Goal: Information Seeking & Learning: Learn about a topic

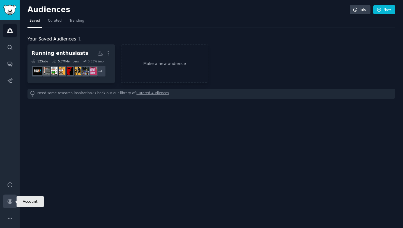
click at [7, 198] on link "Account" at bounding box center [10, 201] width 14 height 14
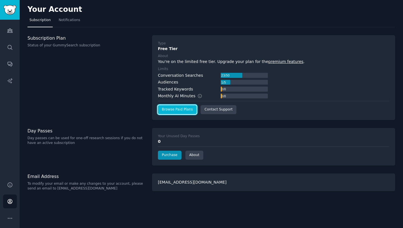
click at [187, 110] on link "Browse Paid Plans" at bounding box center [177, 109] width 39 height 9
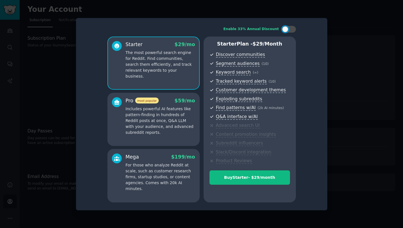
click at [54, 112] on div at bounding box center [201, 114] width 403 height 228
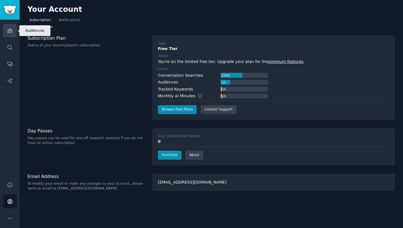
click at [13, 35] on link "Audiences" at bounding box center [10, 31] width 14 height 14
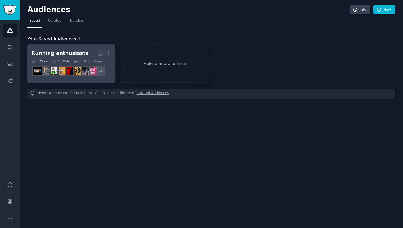
click at [58, 54] on div "Running enthusiasts" at bounding box center [59, 53] width 57 height 7
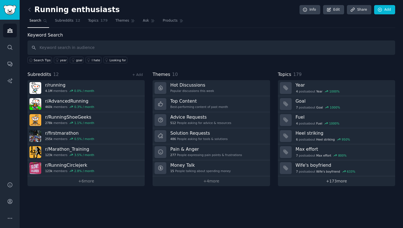
click at [317, 183] on link "+ 173 more" at bounding box center [336, 181] width 117 height 10
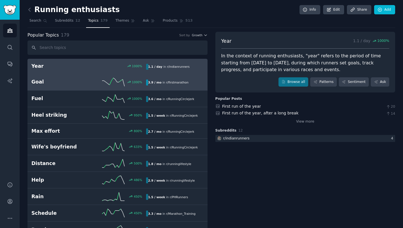
click at [79, 83] on h2 "Goal" at bounding box center [60, 81] width 58 height 7
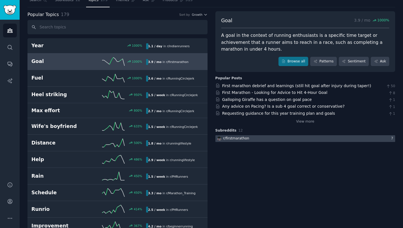
scroll to position [18, 0]
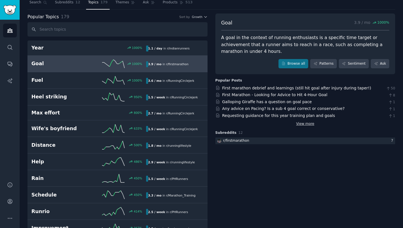
click at [310, 125] on link "View more" at bounding box center [305, 123] width 18 height 5
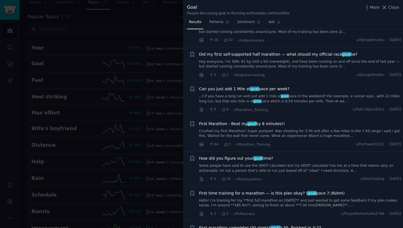
scroll to position [304, 0]
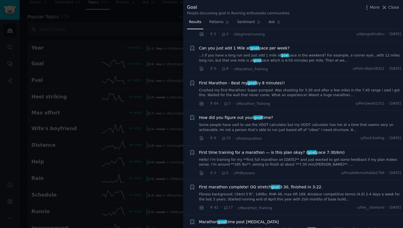
click at [242, 118] on span "How did you figure out your goal time?" at bounding box center [236, 117] width 74 height 6
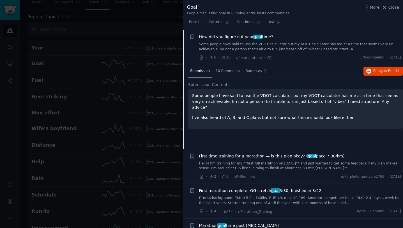
scroll to position [385, 0]
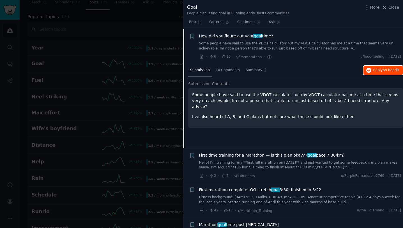
click at [380, 70] on span "Reply on Reddit" at bounding box center [386, 70] width 26 height 5
click at [116, 106] on div at bounding box center [201, 114] width 403 height 228
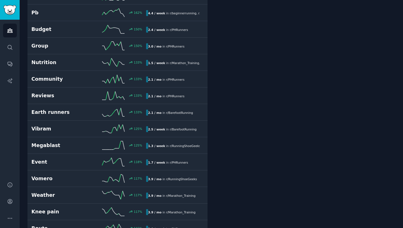
scroll to position [316, 0]
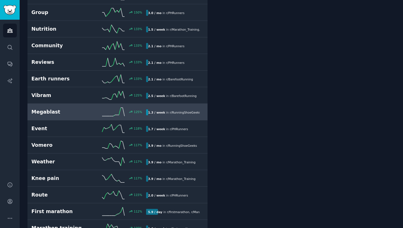
click at [89, 112] on div "125 %" at bounding box center [118, 111] width 58 height 8
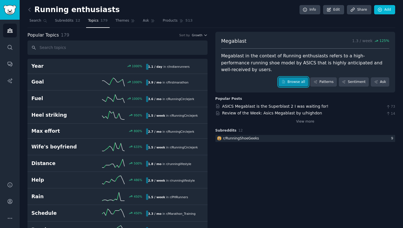
click at [291, 77] on link "Browse all" at bounding box center [294, 82] width 30 height 10
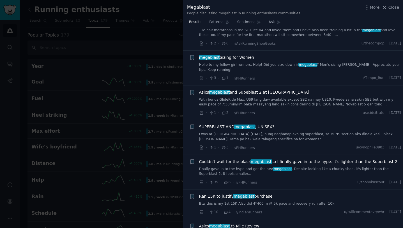
scroll to position [223, 0]
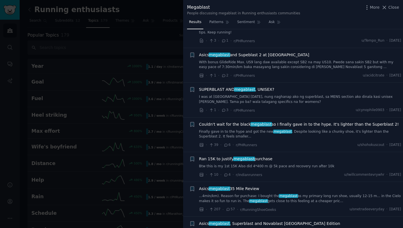
click at [299, 126] on span "Couldn't wait for the black megablast so I finally gave in to the hype. It's li…" at bounding box center [299, 124] width 200 height 6
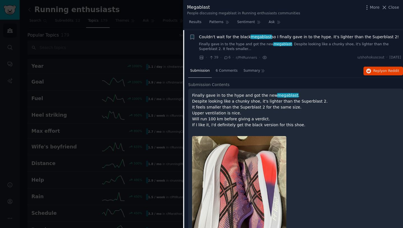
scroll to position [311, 0]
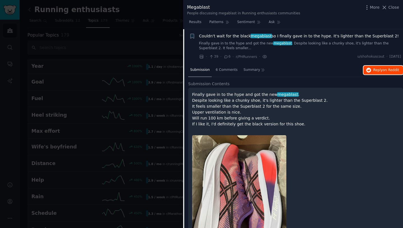
click at [380, 68] on span "Reply on Reddit" at bounding box center [386, 70] width 26 height 5
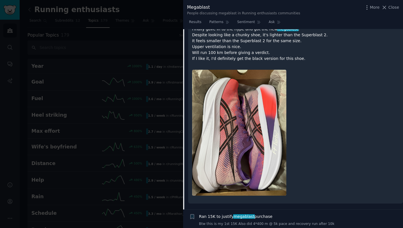
scroll to position [366, 0]
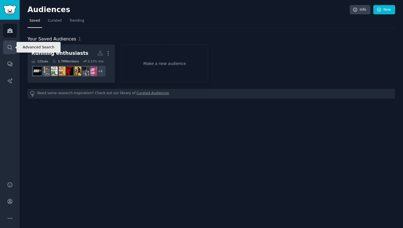
click at [8, 46] on icon "Sidebar" at bounding box center [10, 47] width 6 height 6
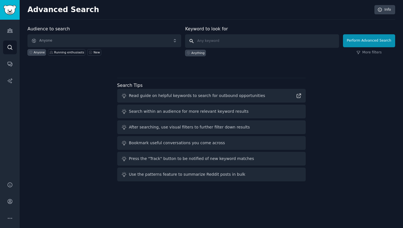
click at [216, 42] on input "text" at bounding box center [262, 40] width 154 height 13
type input "problems with app"
click at [372, 36] on button "Perform Advanced Search" at bounding box center [369, 40] width 52 height 13
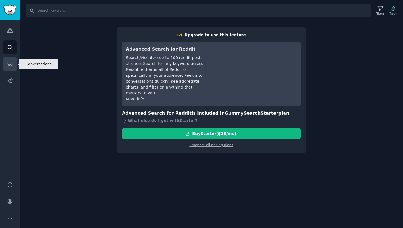
click at [10, 67] on link "Conversations" at bounding box center [10, 64] width 14 height 14
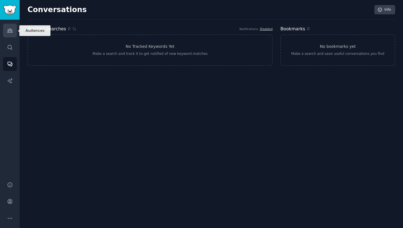
click at [10, 27] on link "Audiences" at bounding box center [10, 31] width 14 height 14
